Goal: Information Seeking & Learning: Check status

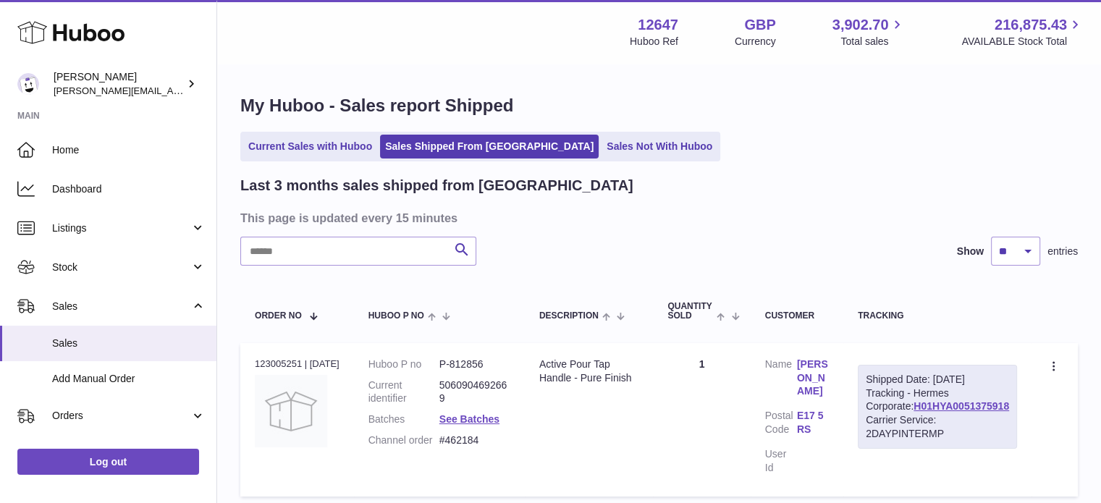
click at [117, 228] on span "Listings" at bounding box center [121, 229] width 138 height 14
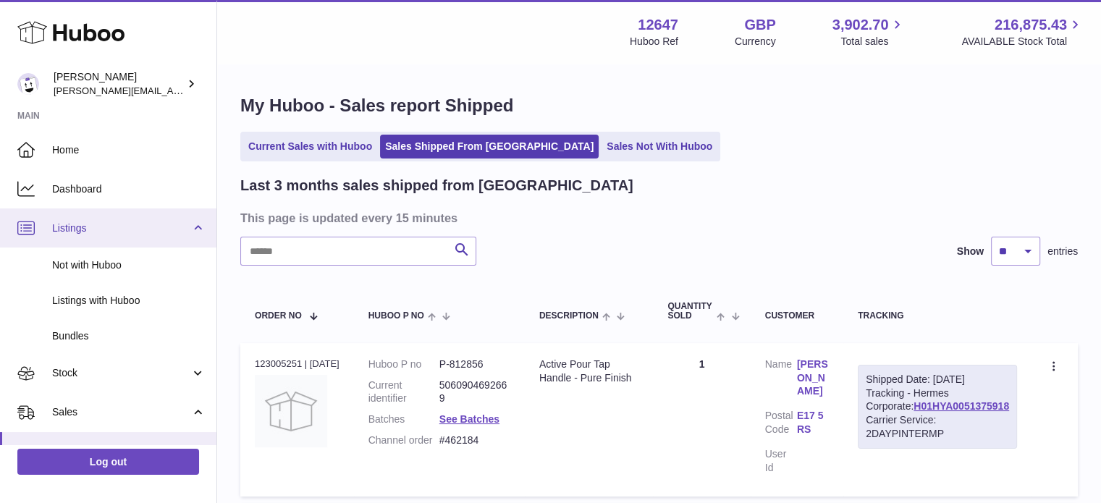
click at [84, 218] on link "Listings" at bounding box center [108, 228] width 217 height 39
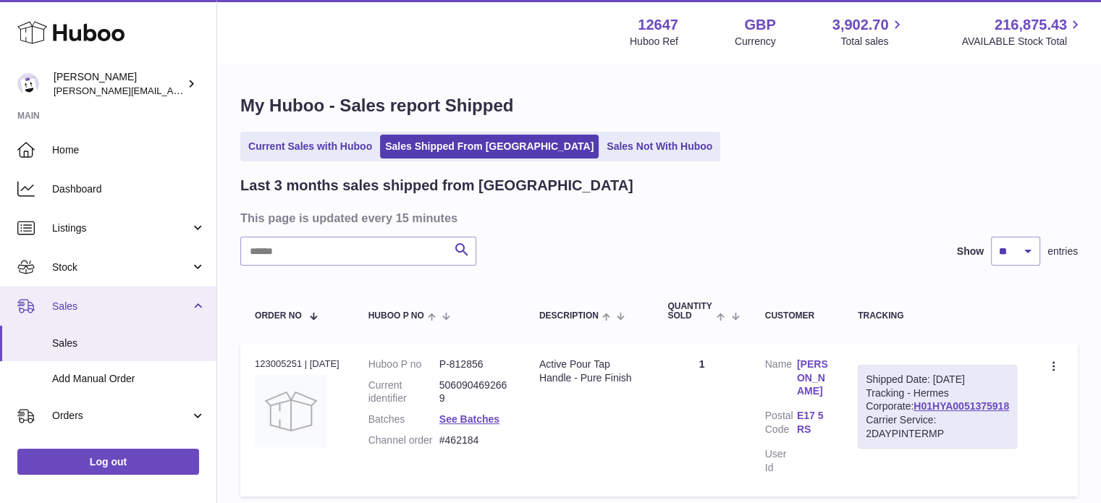
click at [87, 297] on link "Sales" at bounding box center [108, 306] width 217 height 39
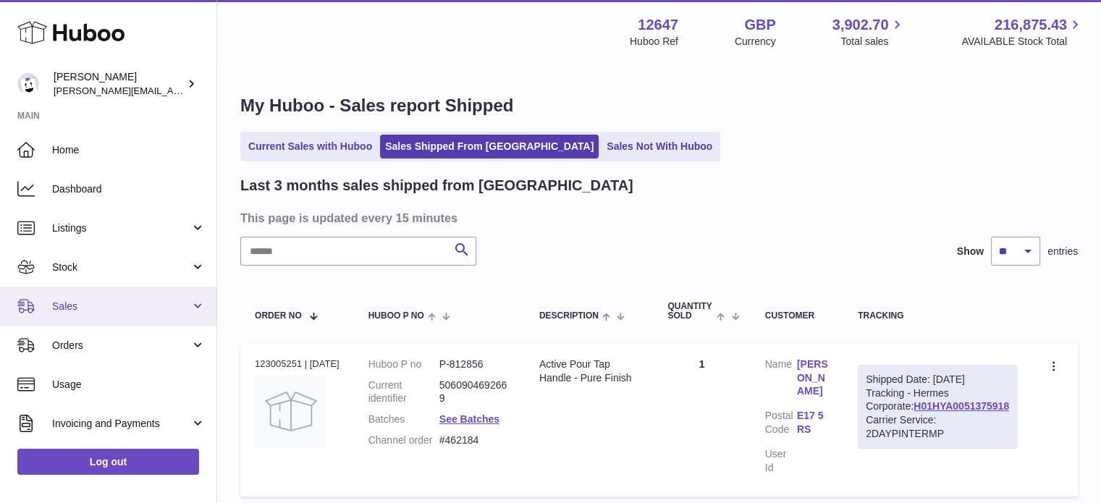
click at [78, 305] on span "Sales" at bounding box center [121, 307] width 138 height 14
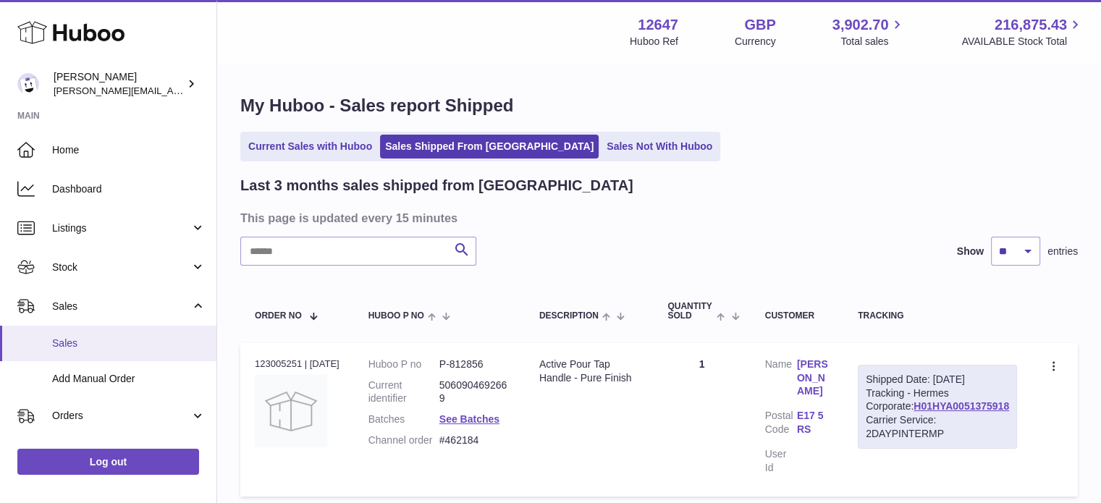
click at [72, 347] on span "Sales" at bounding box center [129, 344] width 154 height 14
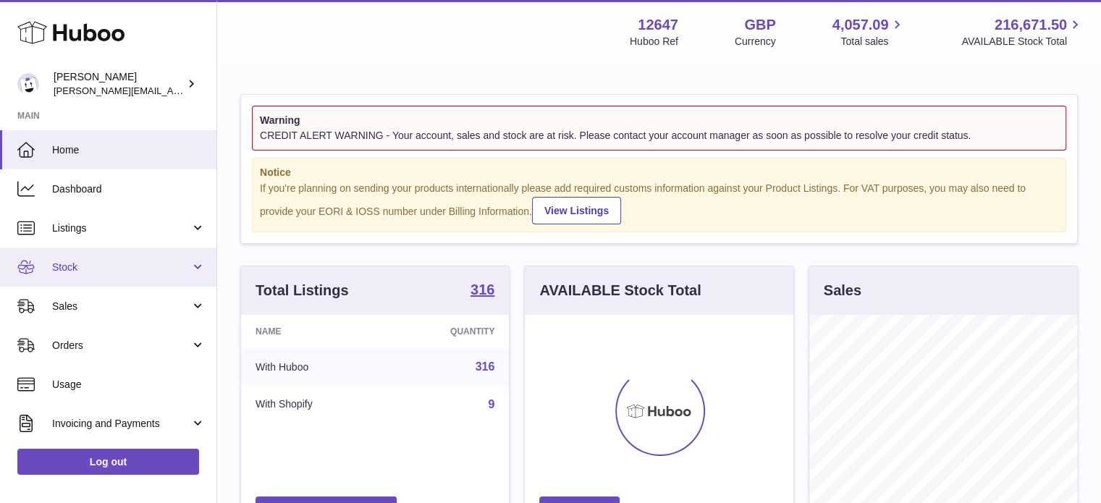
click at [69, 268] on span "Stock" at bounding box center [121, 268] width 138 height 14
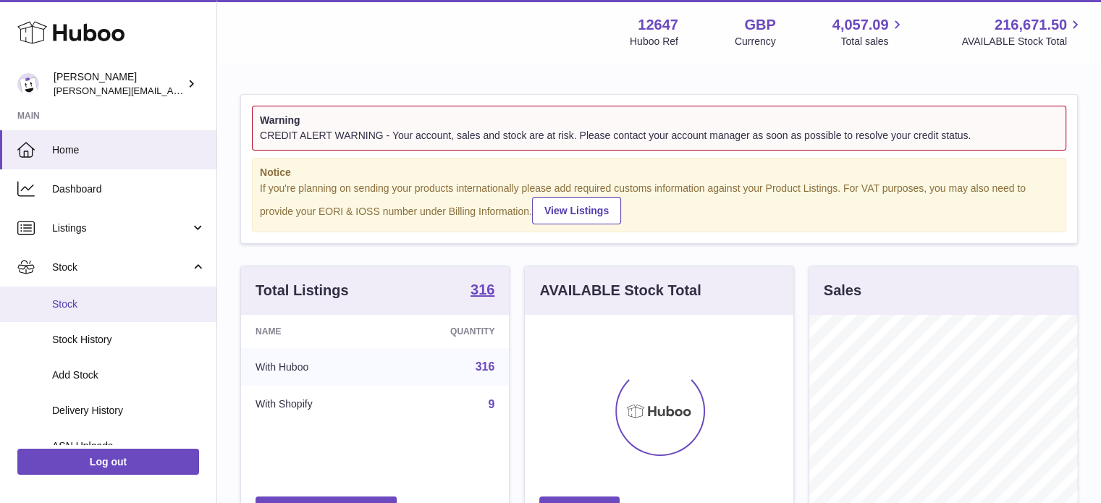
click at [62, 295] on link "Stock" at bounding box center [108, 304] width 217 height 35
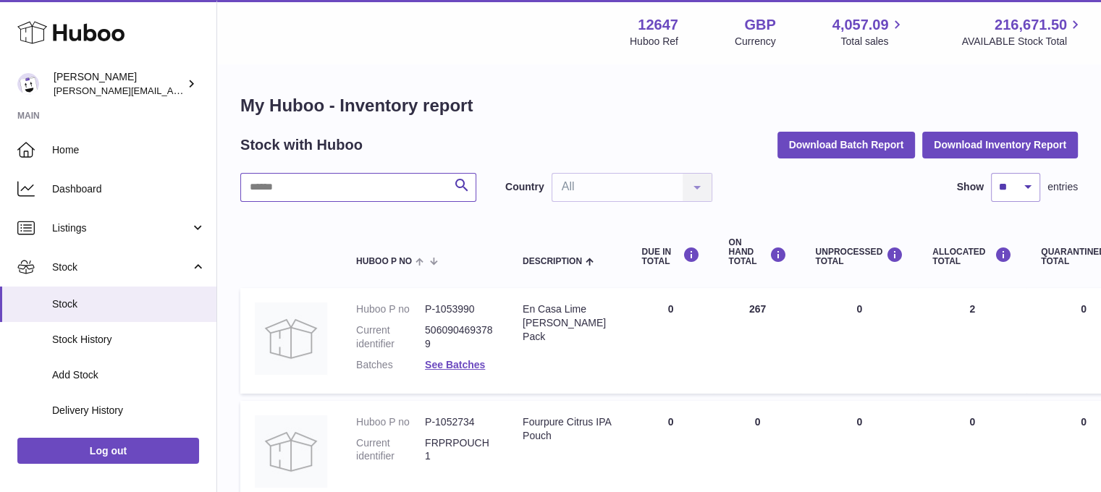
click at [280, 183] on input "text" at bounding box center [358, 187] width 236 height 29
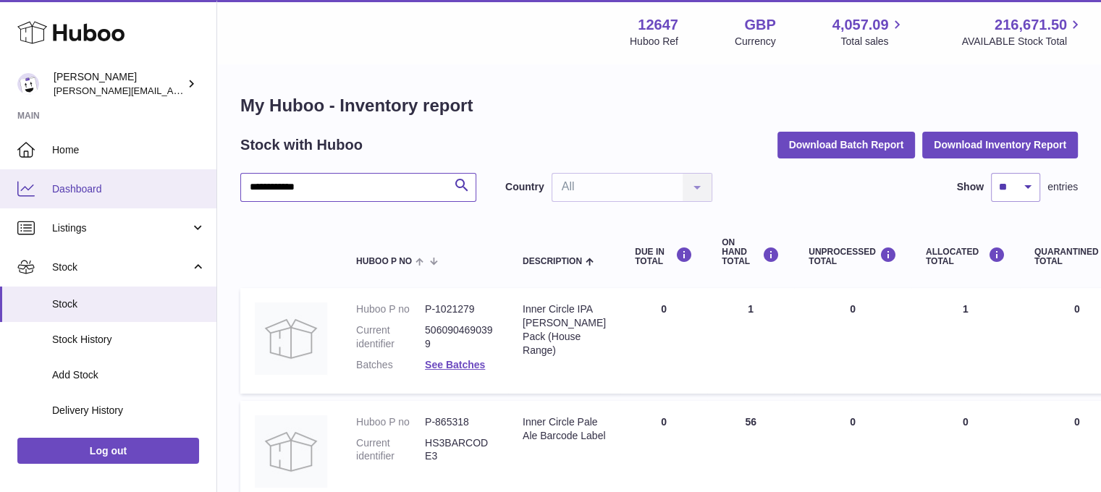
drag, startPoint x: 275, startPoint y: 183, endPoint x: 130, endPoint y: 191, distance: 145.1
click at [148, 191] on div "**********" at bounding box center [550, 369] width 1101 height 739
drag, startPoint x: 263, startPoint y: 190, endPoint x: 126, endPoint y: 196, distance: 137.0
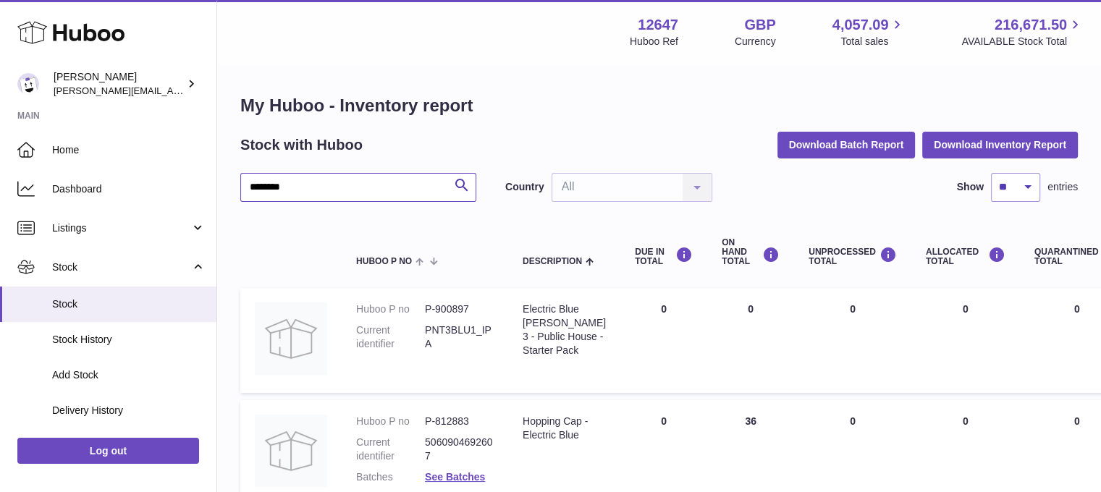
drag, startPoint x: 323, startPoint y: 197, endPoint x: 224, endPoint y: 194, distance: 99.3
click at [224, 194] on div "My Huboo - Inventory report Stock with Huboo Download Batch Report Download Inv…" at bounding box center [659, 472] width 884 height 815
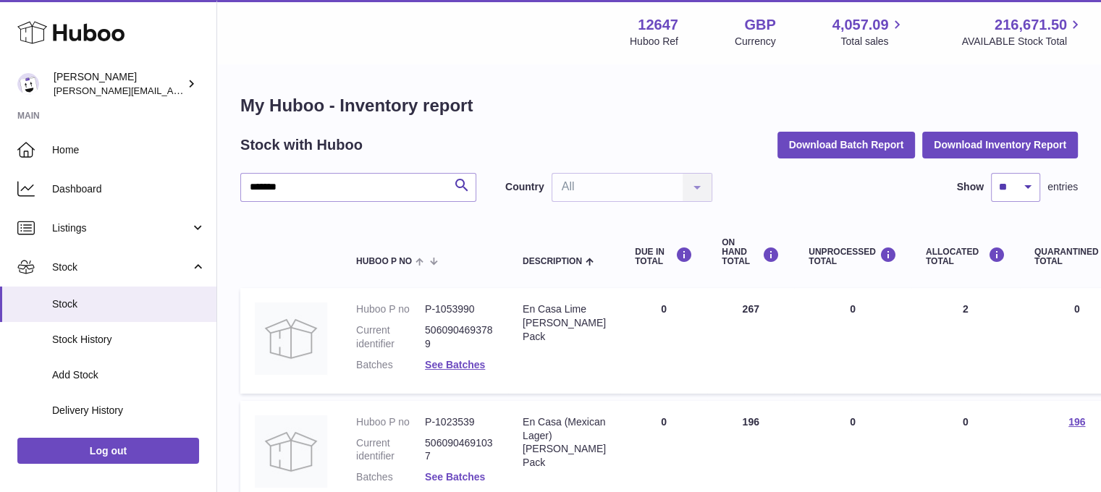
click at [478, 477] on link "See Batches" at bounding box center [455, 477] width 60 height 12
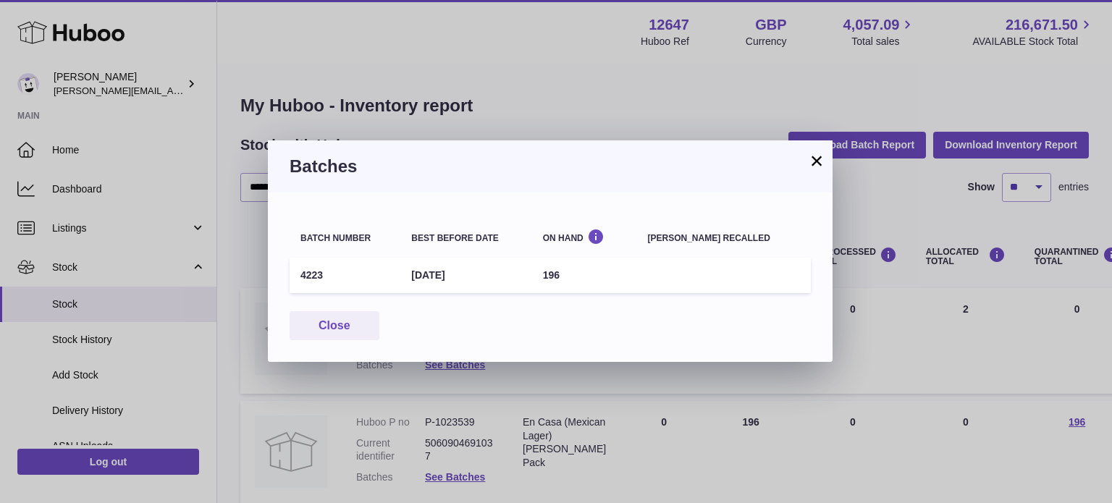
click at [591, 109] on div "× Batches Batch number Best before date On Hand Batch recalled 4223 31st Aug 20…" at bounding box center [556, 251] width 1112 height 503
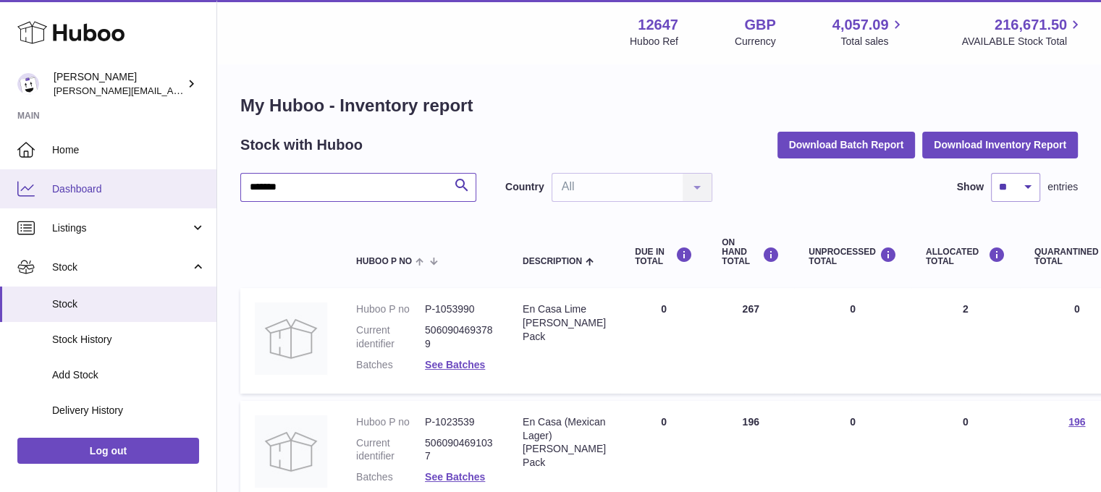
drag, startPoint x: 319, startPoint y: 187, endPoint x: 162, endPoint y: 190, distance: 157.2
click at [162, 190] on div "Huboo Pinter peter@pinter.co.uk Main Home Dashboard Listings Not with Huboo Lis…" at bounding box center [550, 426] width 1101 height 852
type input "*"
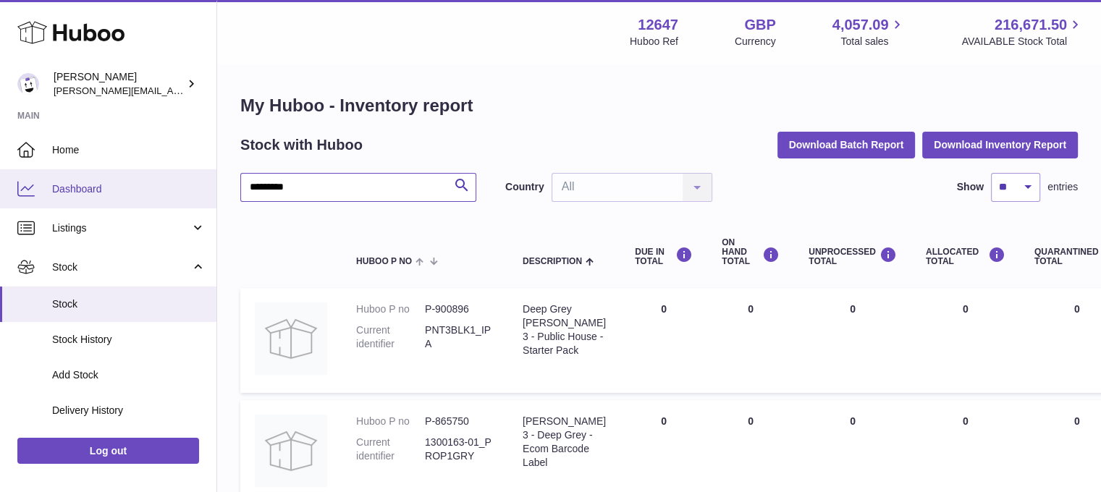
drag, startPoint x: 293, startPoint y: 190, endPoint x: 62, endPoint y: 202, distance: 231.3
type input "********"
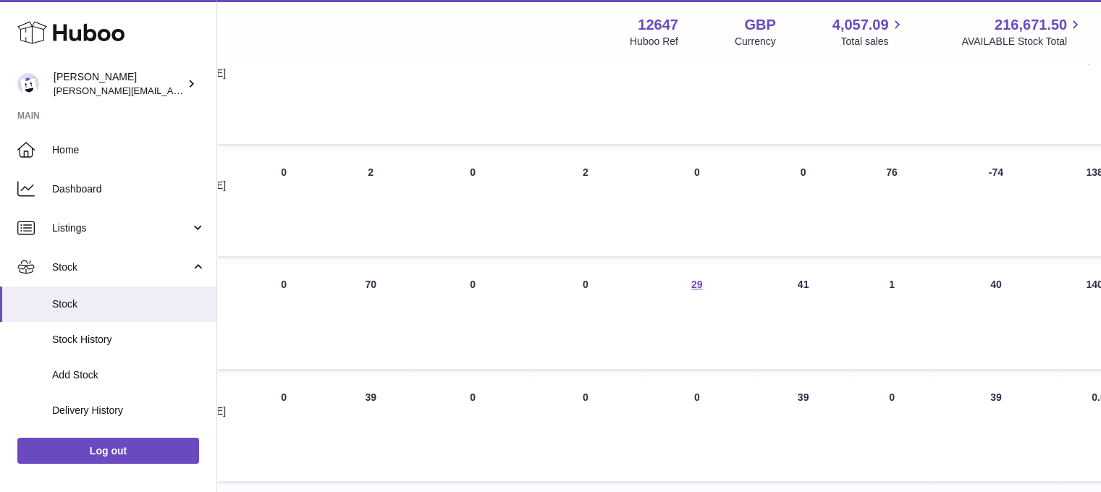
scroll to position [362, 382]
